Goal: Navigation & Orientation: Find specific page/section

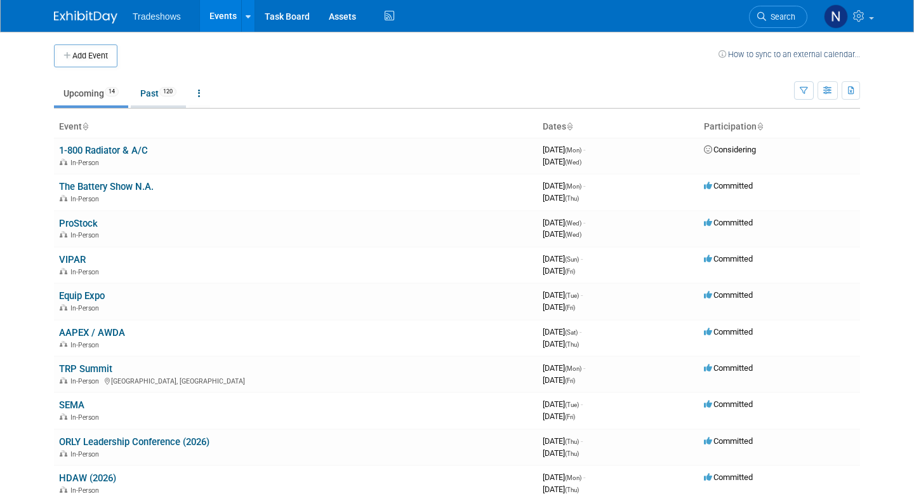
click at [150, 93] on link "Past 120" at bounding box center [158, 93] width 55 height 24
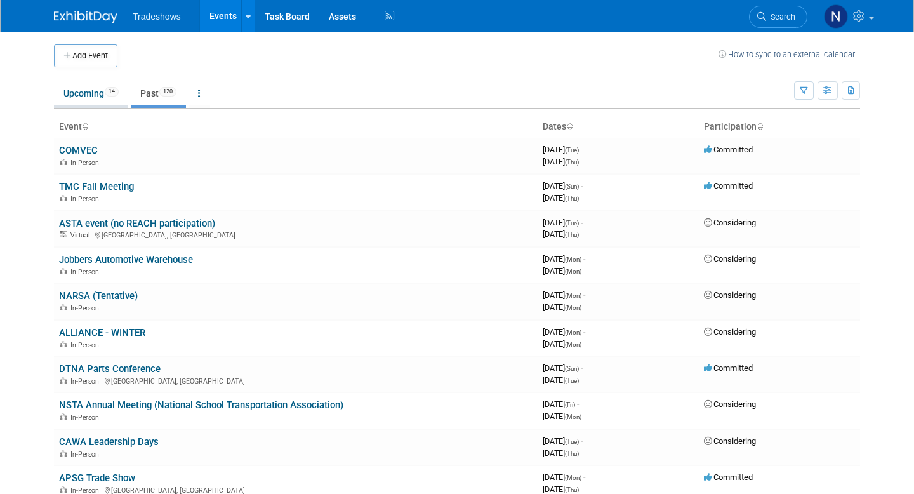
click at [67, 100] on link "Upcoming 14" at bounding box center [91, 93] width 74 height 24
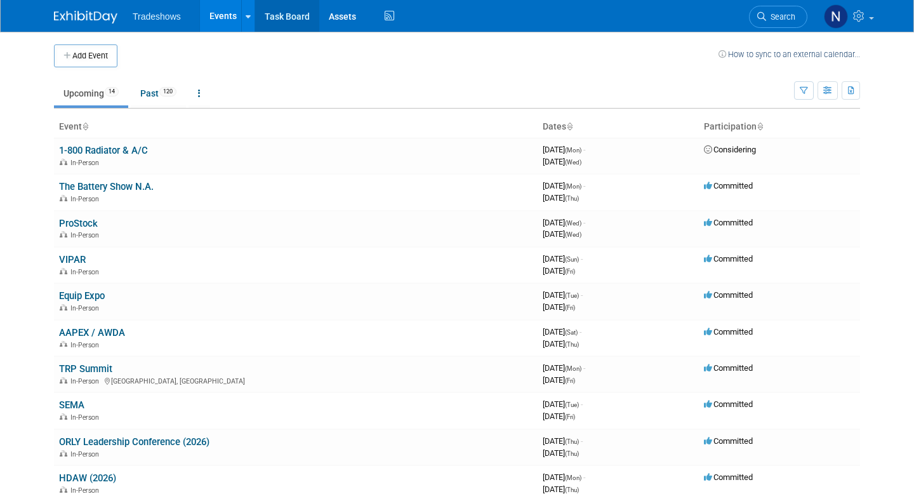
click at [280, 14] on link "Task Board" at bounding box center [287, 16] width 64 height 32
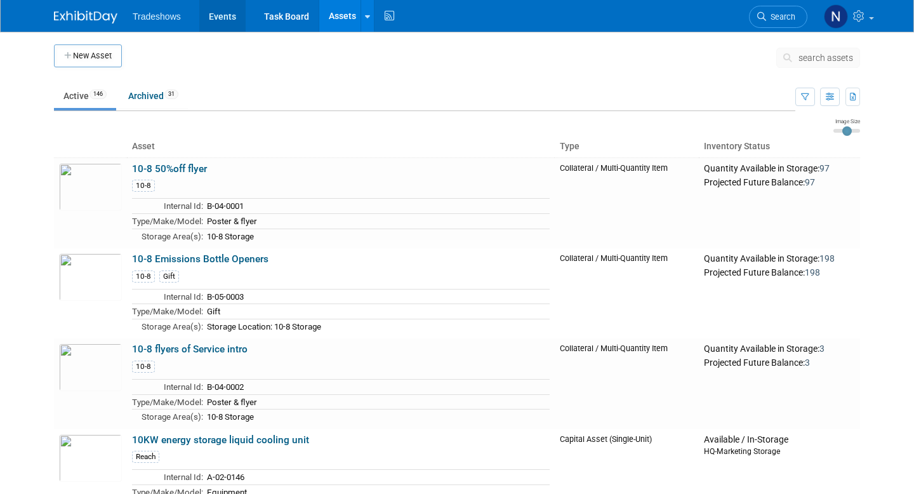
click at [220, 18] on link "Events" at bounding box center [222, 16] width 46 height 32
